Goal: Task Accomplishment & Management: Manage account settings

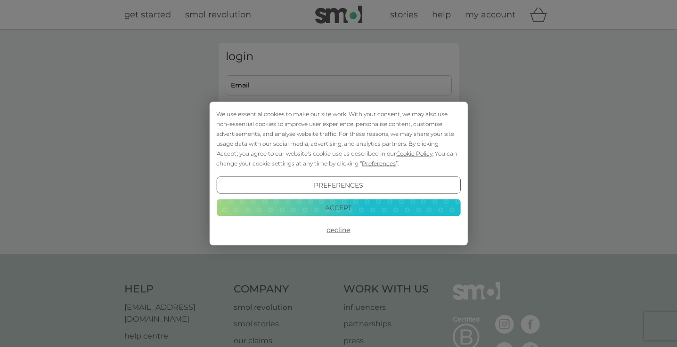
type input "andy-202@hotmail.co.uk"
click at [351, 213] on button "Accept" at bounding box center [338, 207] width 244 height 17
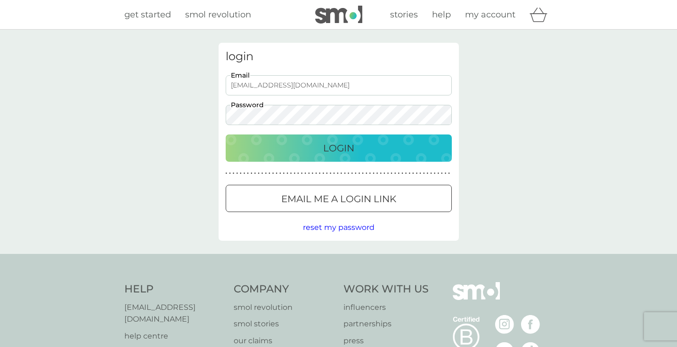
click at [340, 158] on button "Login" at bounding box center [339, 148] width 226 height 27
